Goal: Communication & Community: Share content

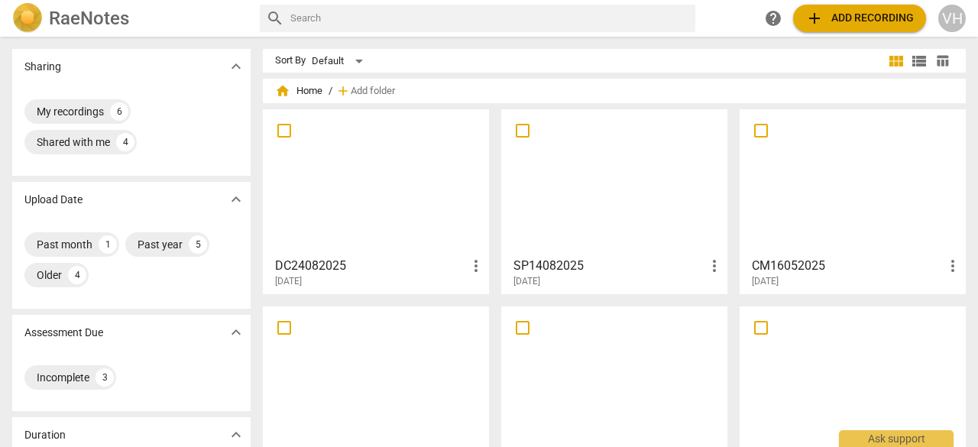
click at [647, 175] on div at bounding box center [615, 182] width 216 height 135
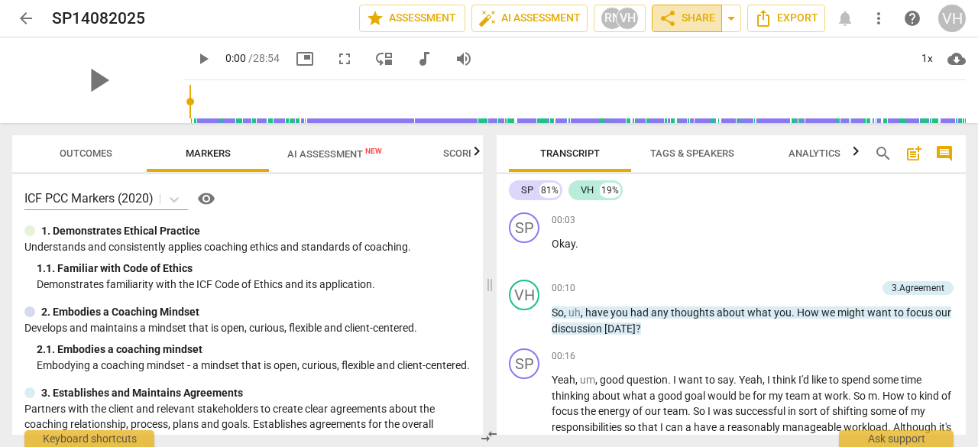
click at [685, 17] on span "share Share" at bounding box center [687, 18] width 57 height 18
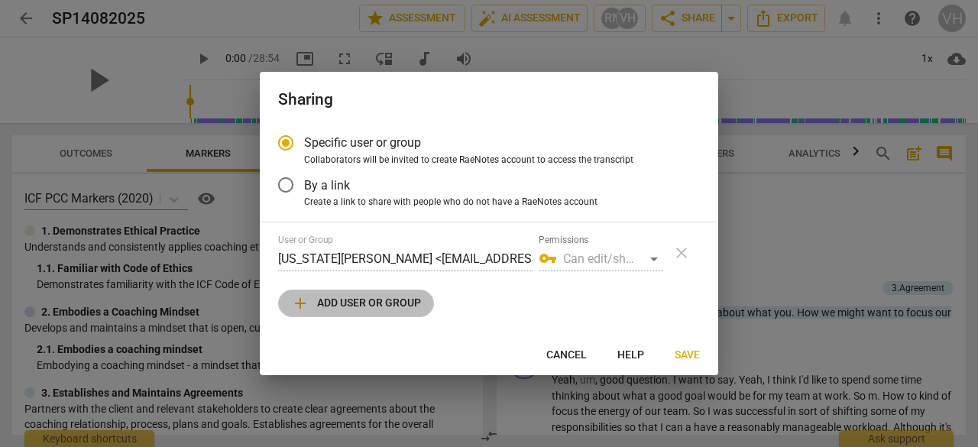
click at [364, 303] on span "add Add user or group" at bounding box center [356, 303] width 130 height 18
radio input "false"
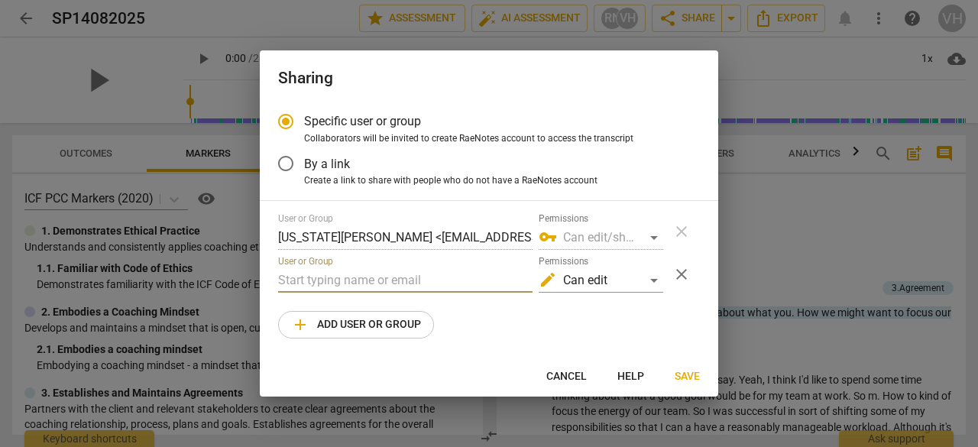
click at [292, 278] on input "text" at bounding box center [405, 280] width 254 height 24
paste input "[EMAIL_ADDRESS][DOMAIN_NAME]"
type input "[EMAIL_ADDRESS][DOMAIN_NAME]"
click at [651, 279] on div "edit Can edit" at bounding box center [601, 280] width 125 height 24
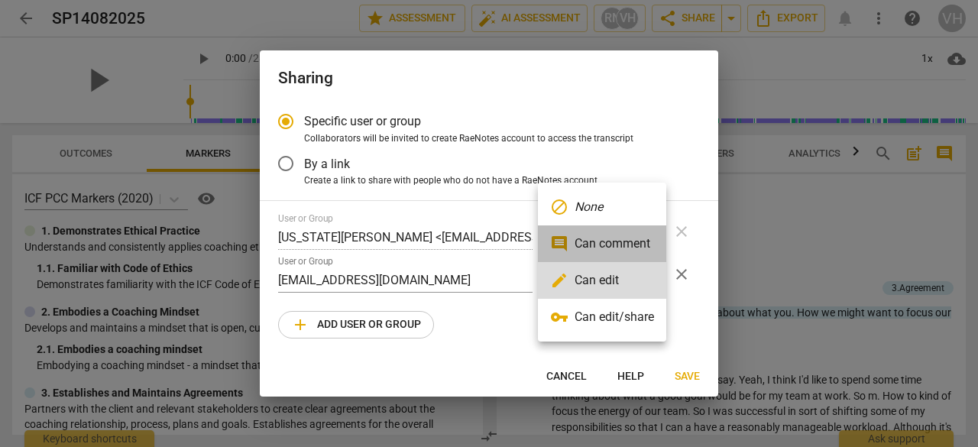
click at [624, 238] on li "comment Can comment" at bounding box center [602, 243] width 128 height 37
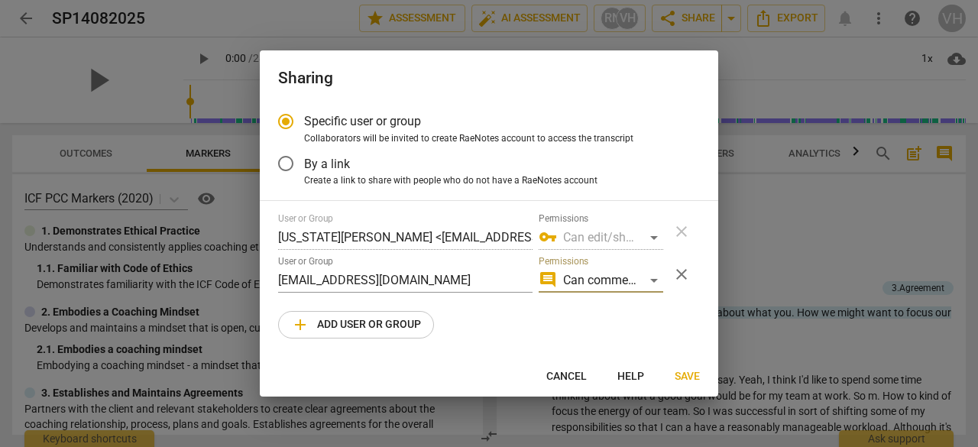
click at [686, 375] on span "Save" at bounding box center [687, 376] width 25 height 15
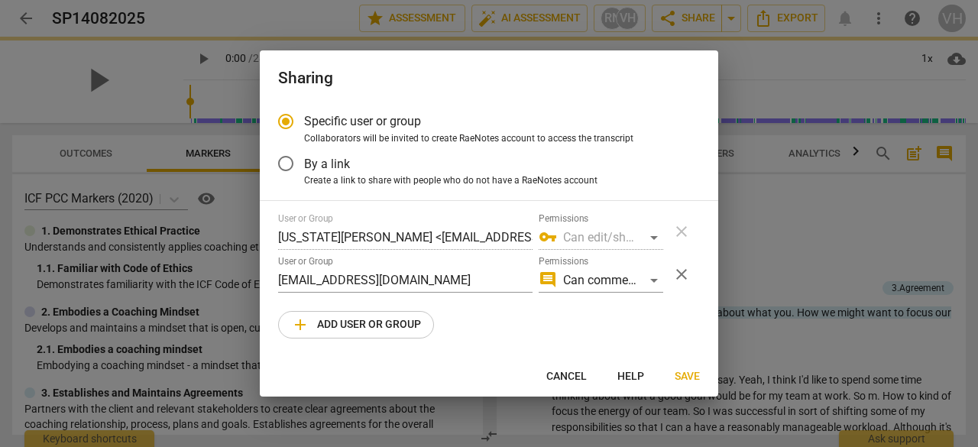
radio input "false"
type input "[PERSON_NAME] <[PERSON_NAME][EMAIL_ADDRESS][DOMAIN_NAME]>"
